Goal: Task Accomplishment & Management: Manage account settings

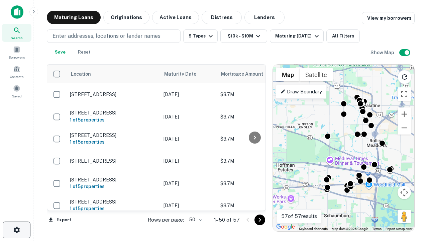
click at [16, 230] on icon "button" at bounding box center [17, 230] width 8 height 8
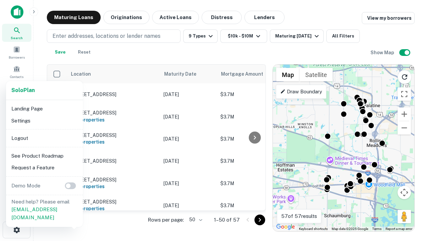
click at [44, 138] on li "Logout" at bounding box center [45, 138] width 72 height 12
